Goal: Book appointment/travel/reservation

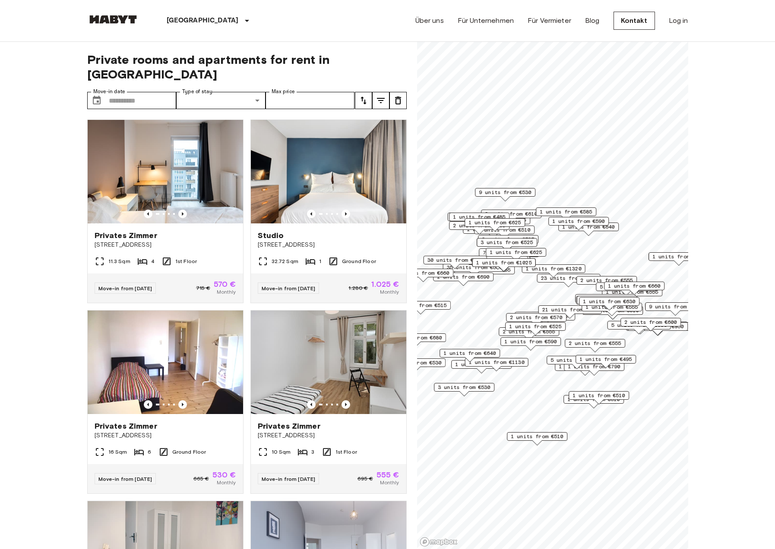
click at [515, 230] on div "1 units from €625" at bounding box center [494, 224] width 60 height 13
click at [519, 230] on div "1 units from €625" at bounding box center [494, 224] width 60 height 13
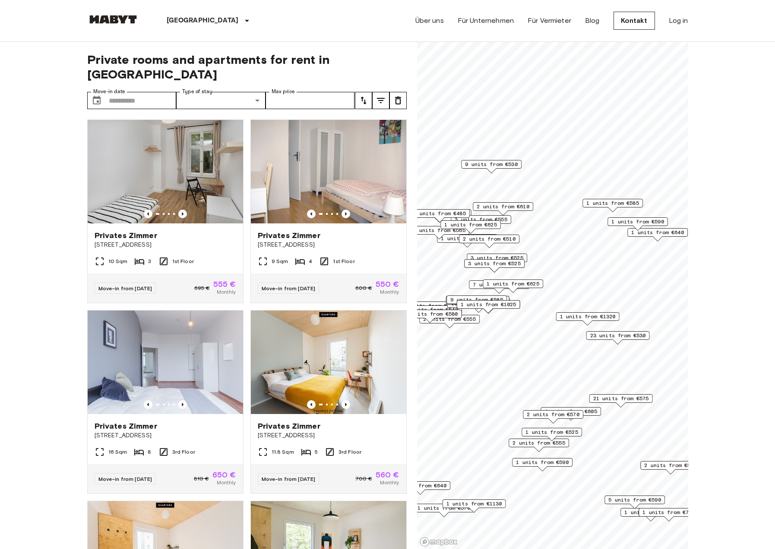
click at [615, 337] on span "23 units from €530" at bounding box center [618, 336] width 56 height 8
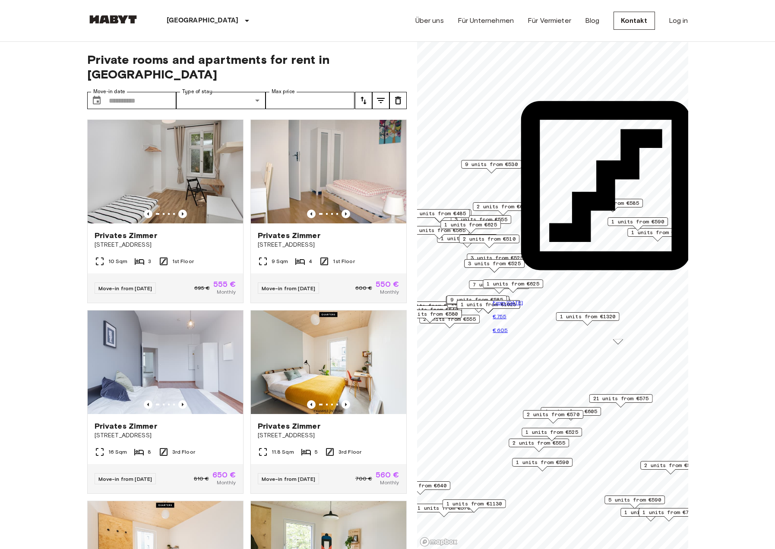
scroll to position [124, 0]
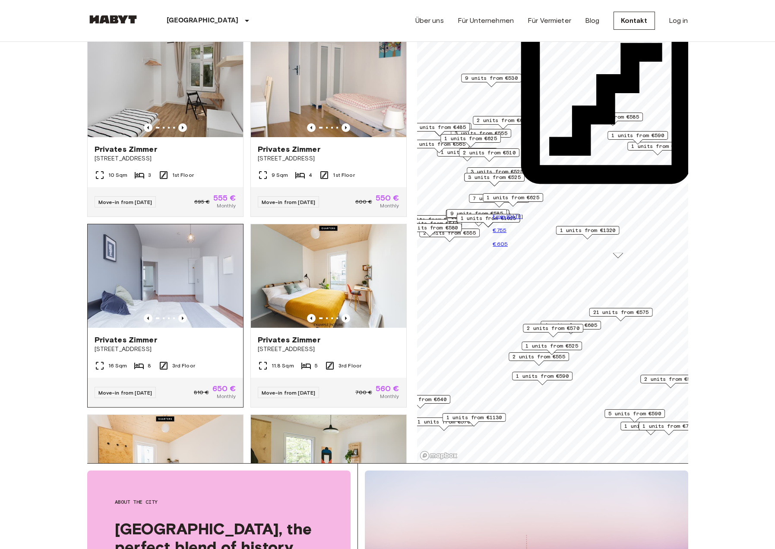
scroll to position [109, 0]
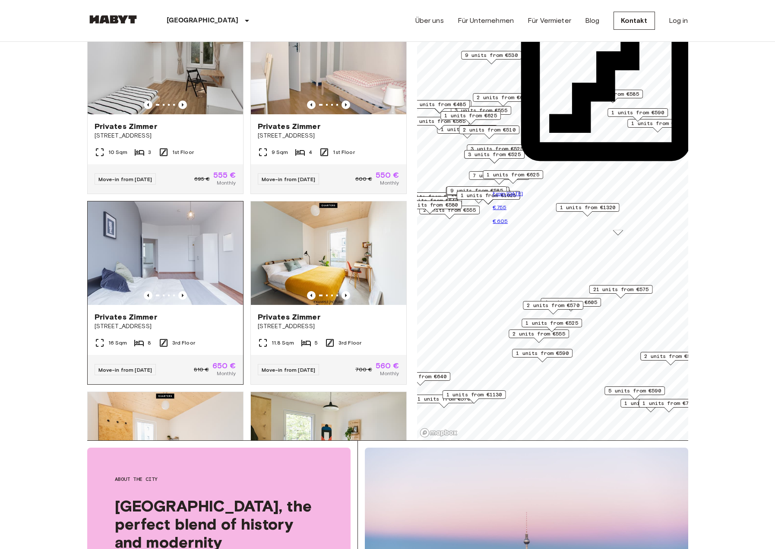
click at [161, 214] on img at bounding box center [165, 254] width 155 height 104
